Goal: Task Accomplishment & Management: Use online tool/utility

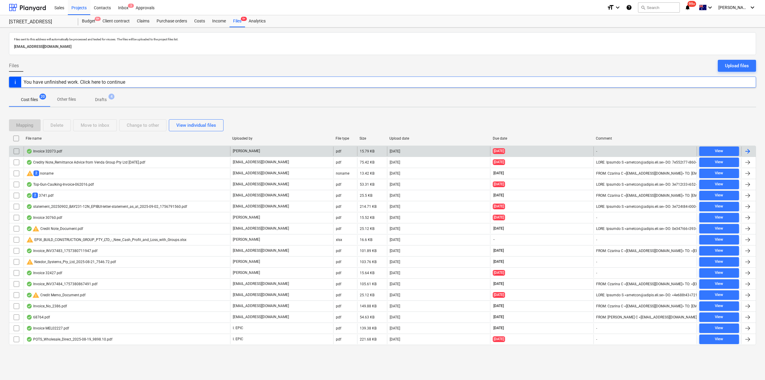
click at [53, 155] on div "Invoice 32073.pdf" at bounding box center [127, 151] width 207 height 10
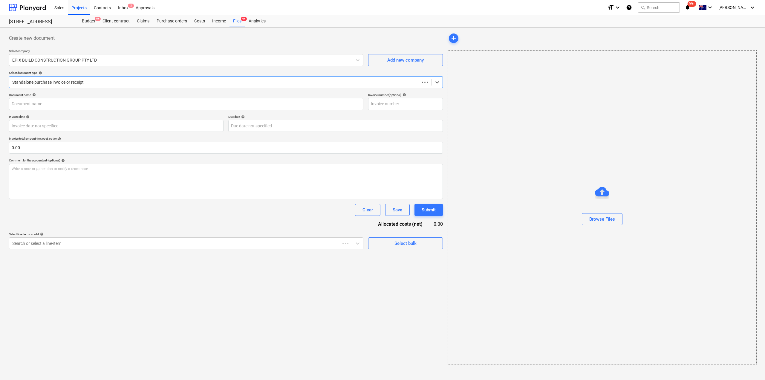
type input "32073"
type input "[DATE]"
click at [730, 60] on span "chat" at bounding box center [731, 63] width 7 height 7
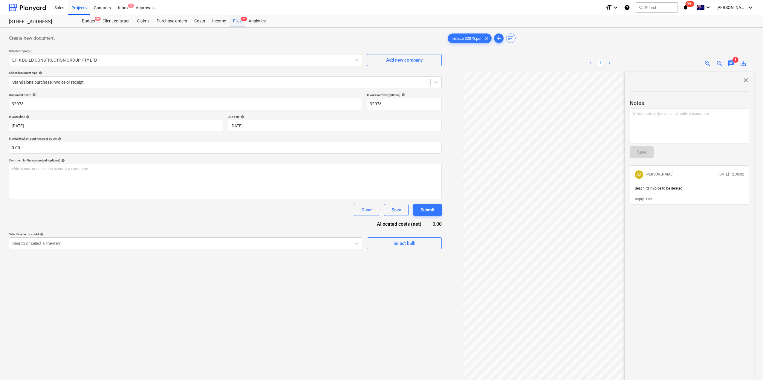
click at [233, 18] on div "Files 9+" at bounding box center [238, 21] width 16 height 12
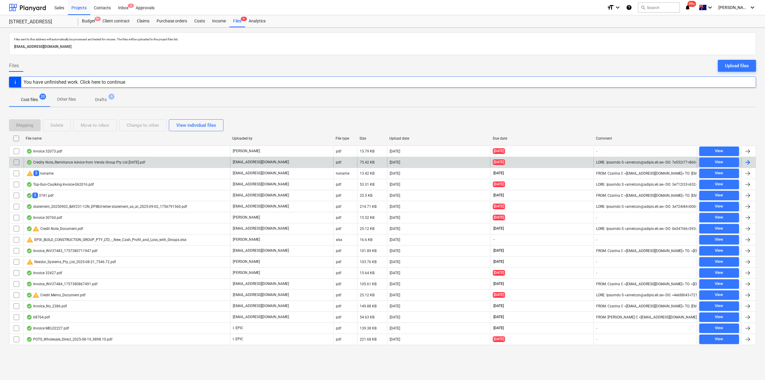
click at [83, 164] on div "Credity Note_Remittance Advice from Venda Group Pty Ltd [DATE].pdf" at bounding box center [85, 162] width 119 height 5
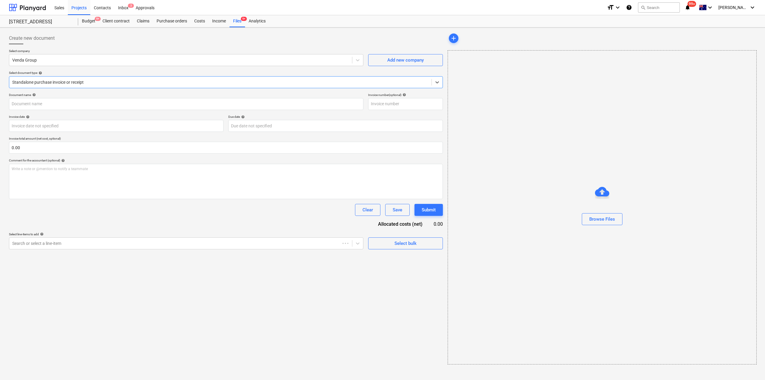
type input "Credit_Note_VG-250902081803"
type input "[DATE]"
